Goal: Check status: Check status

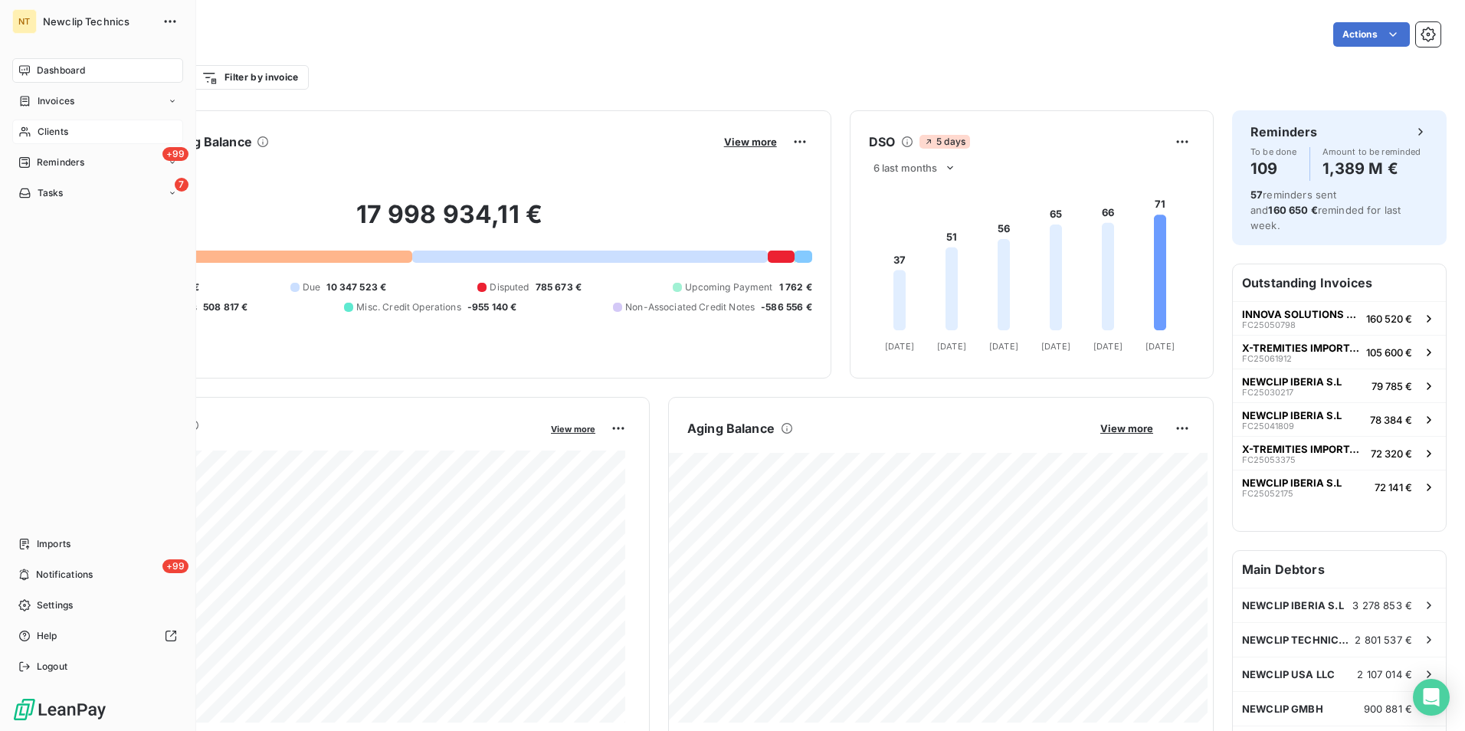
click at [75, 134] on div "Clients" at bounding box center [97, 132] width 171 height 25
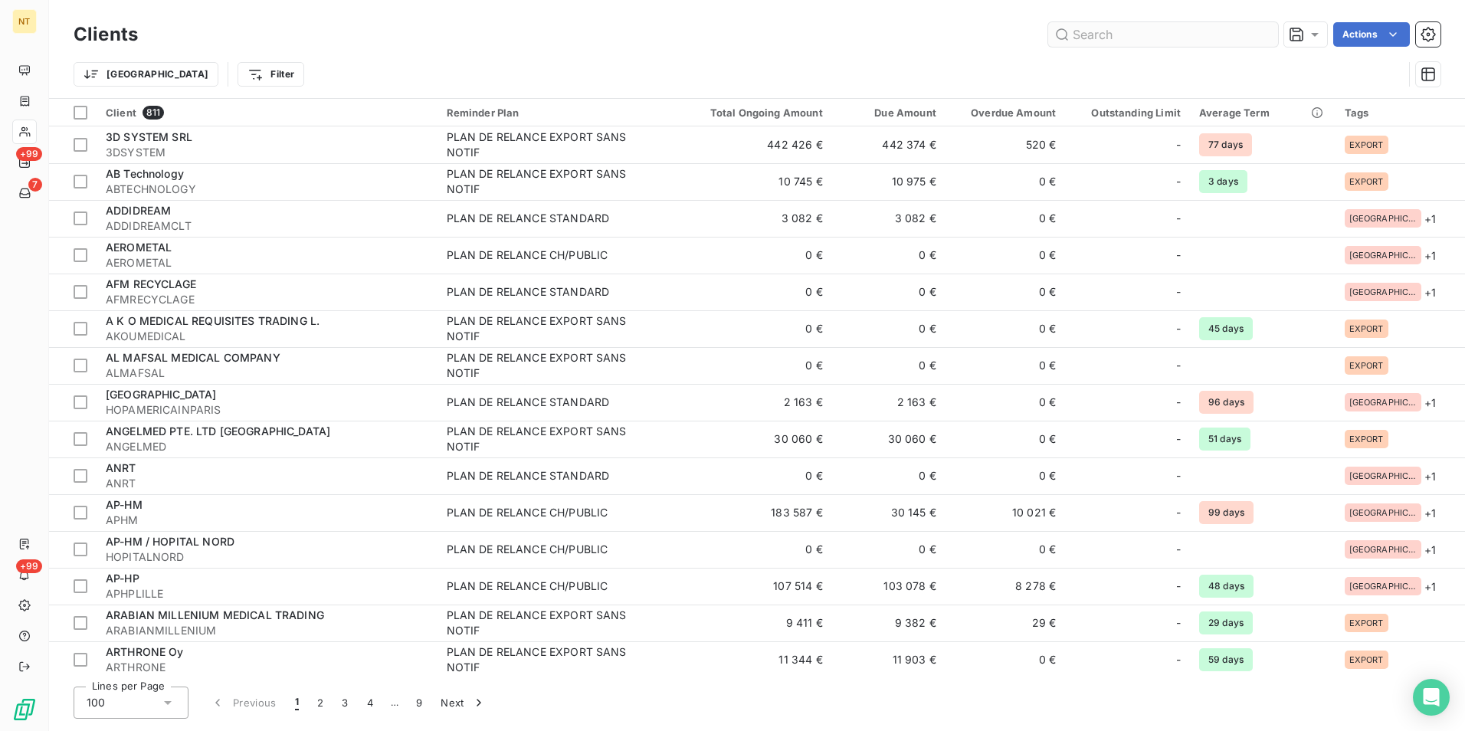
click at [1134, 43] on input "text" at bounding box center [1164, 34] width 230 height 25
click at [1133, 38] on input "text" at bounding box center [1164, 34] width 230 height 25
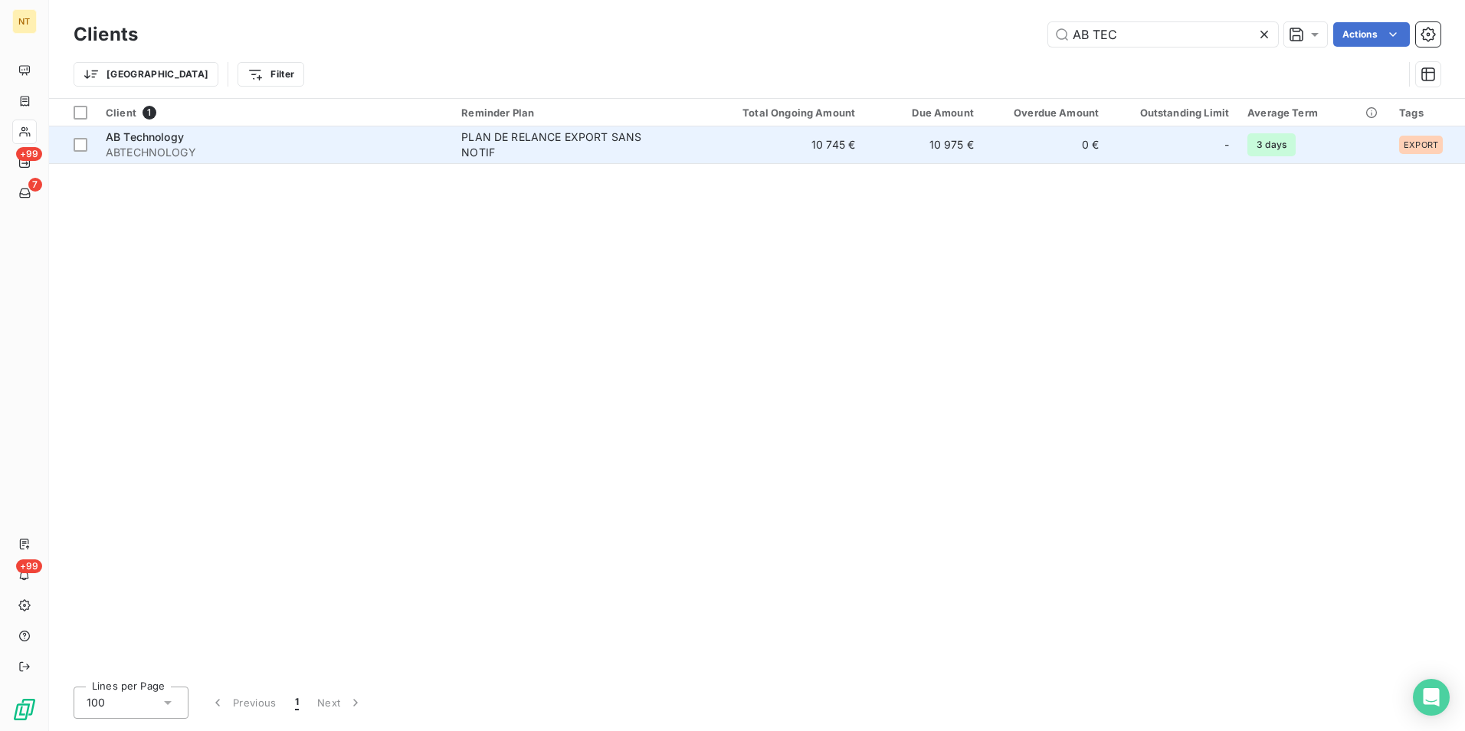
type input "AB TEC"
click at [828, 160] on td "10 745 €" at bounding box center [785, 144] width 159 height 37
